Goal: Transaction & Acquisition: Purchase product/service

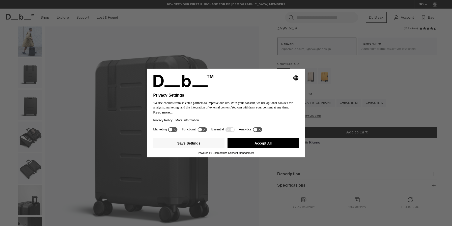
click at [236, 148] on button "Accept All" at bounding box center [263, 143] width 71 height 10
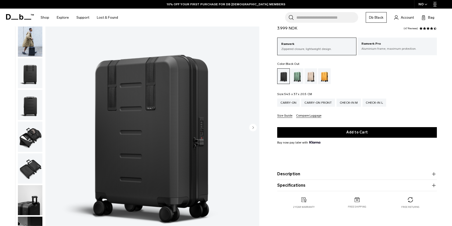
click at [26, 77] on img "button" at bounding box center [30, 73] width 24 height 30
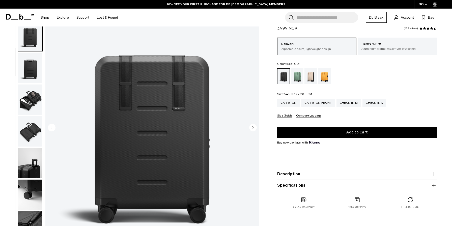
scroll to position [49, 0]
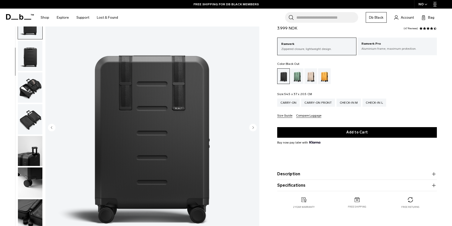
click at [28, 99] on img "button" at bounding box center [30, 87] width 24 height 30
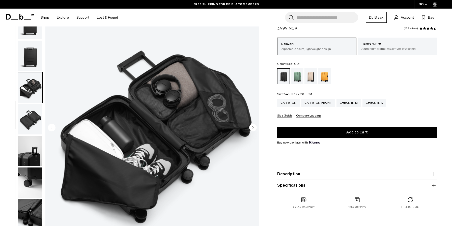
click at [30, 117] on img "button" at bounding box center [30, 119] width 24 height 30
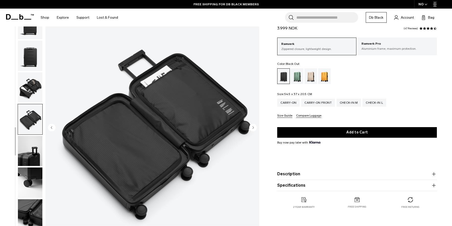
click at [30, 155] on img "button" at bounding box center [30, 151] width 24 height 30
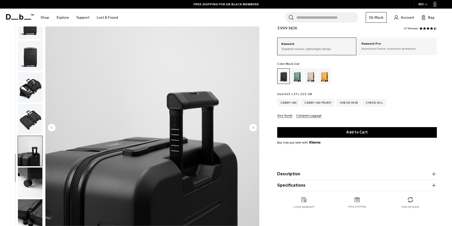
click at [29, 174] on img "button" at bounding box center [30, 182] width 24 height 30
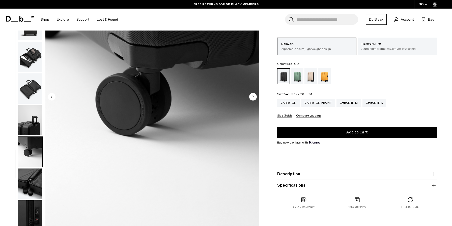
scroll to position [75, 0]
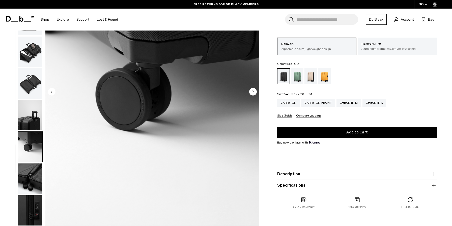
click at [31, 176] on img "button" at bounding box center [30, 178] width 24 height 30
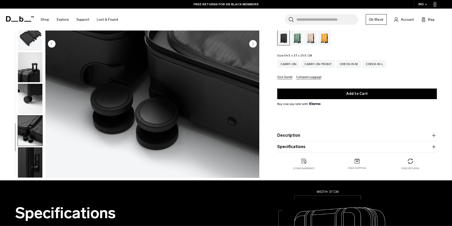
scroll to position [124, 0]
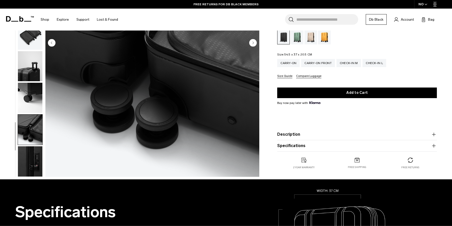
click at [36, 150] on img "button" at bounding box center [30, 161] width 24 height 30
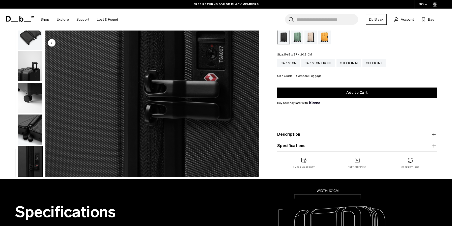
scroll to position [0, 0]
